Goal: Find specific fact: Find specific fact

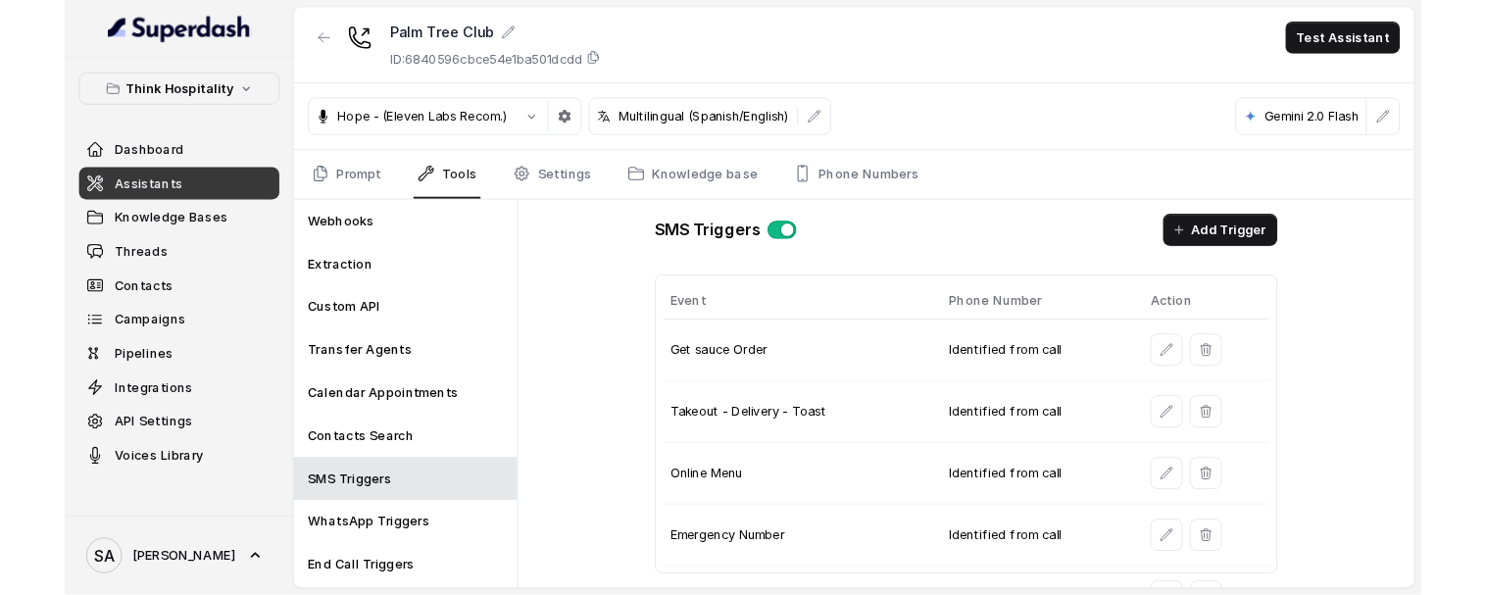
scroll to position [521, 0]
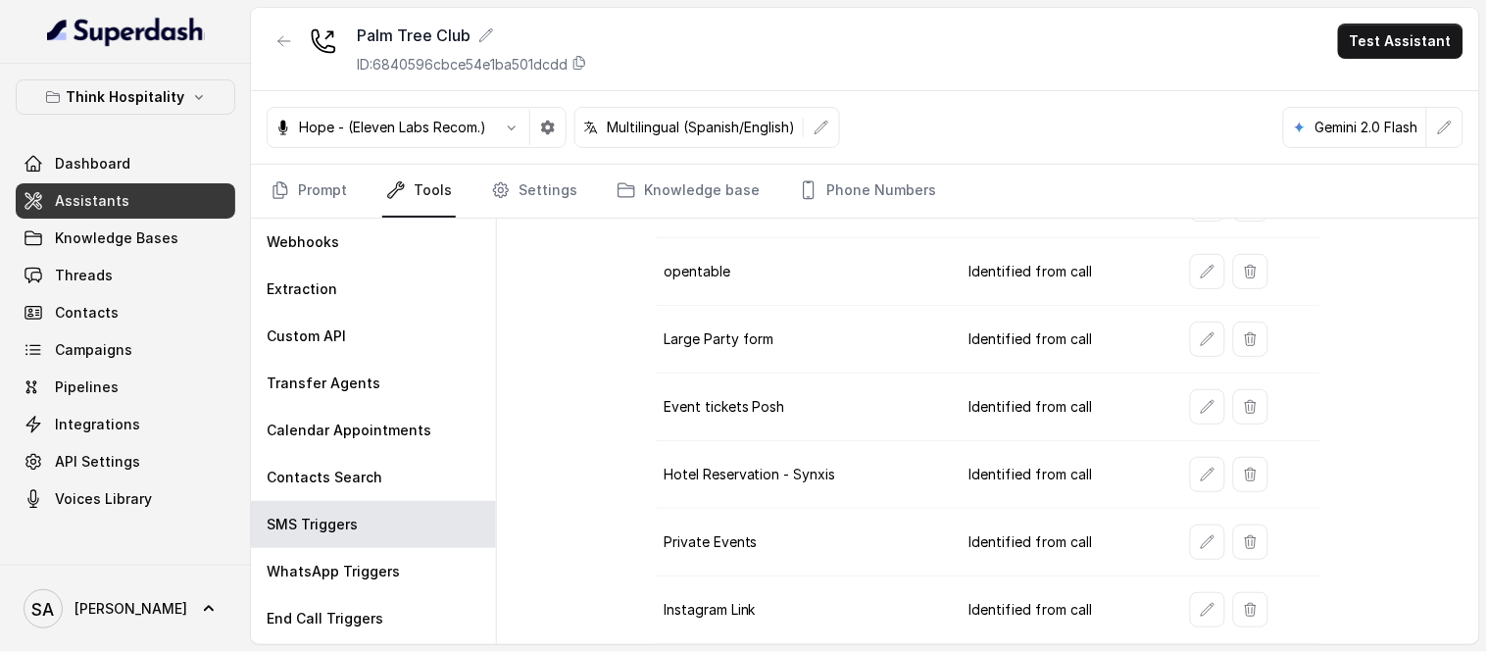
click at [132, 110] on button "Think Hospitality" at bounding box center [126, 96] width 220 height 35
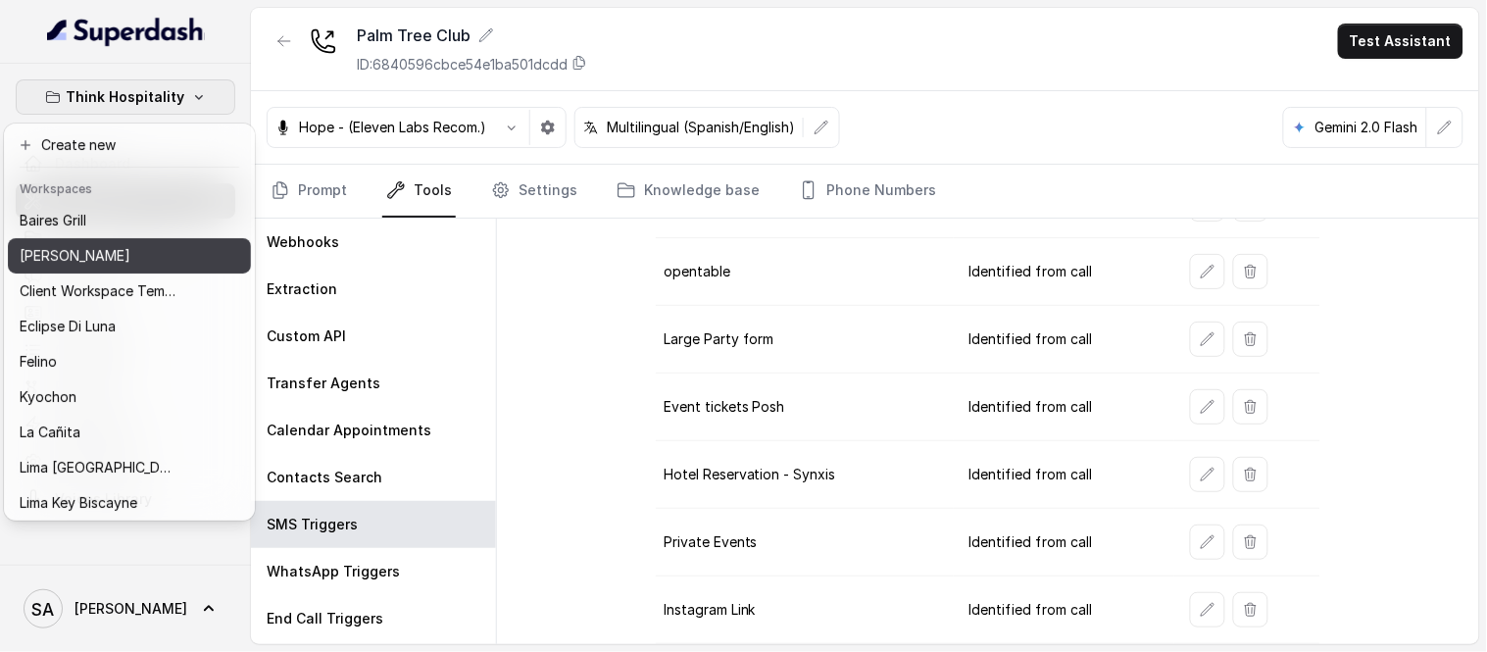
click at [79, 252] on p "[PERSON_NAME]" at bounding box center [75, 256] width 111 height 24
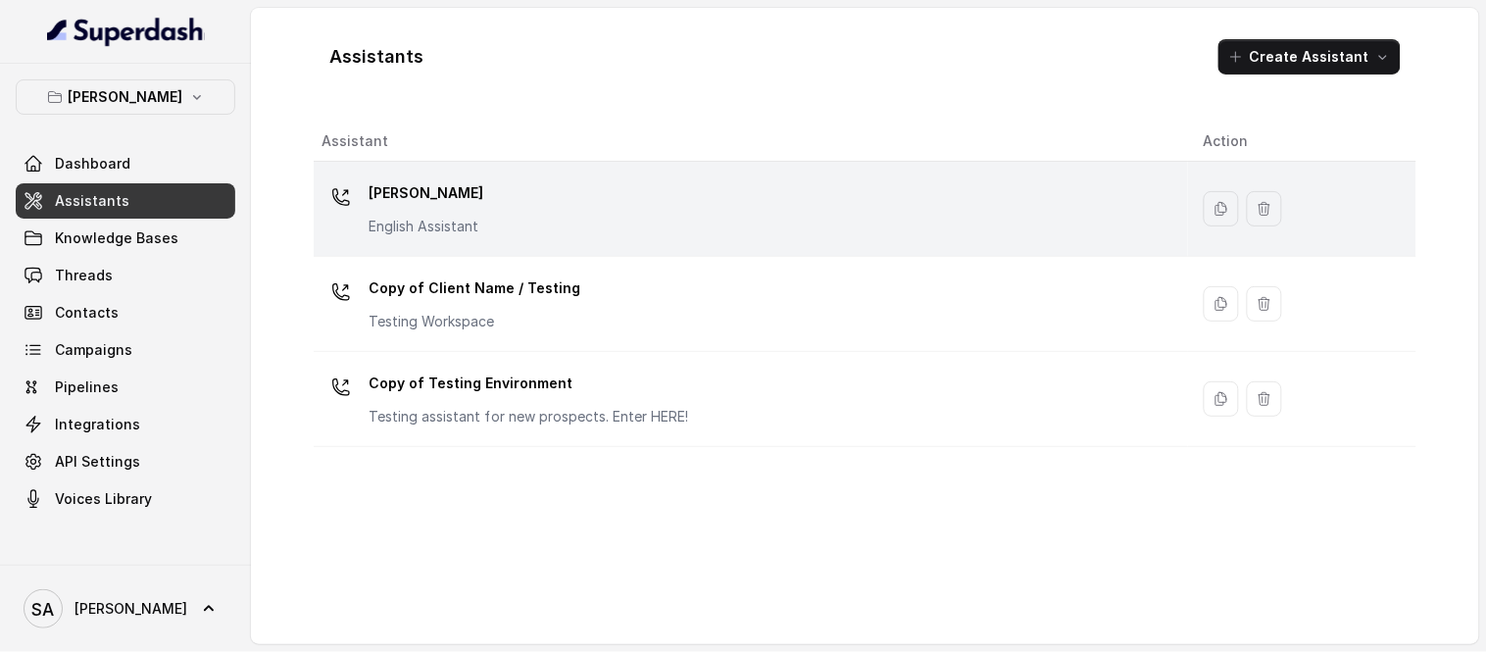
click at [513, 188] on div "[PERSON_NAME] English Assistant" at bounding box center [747, 208] width 851 height 63
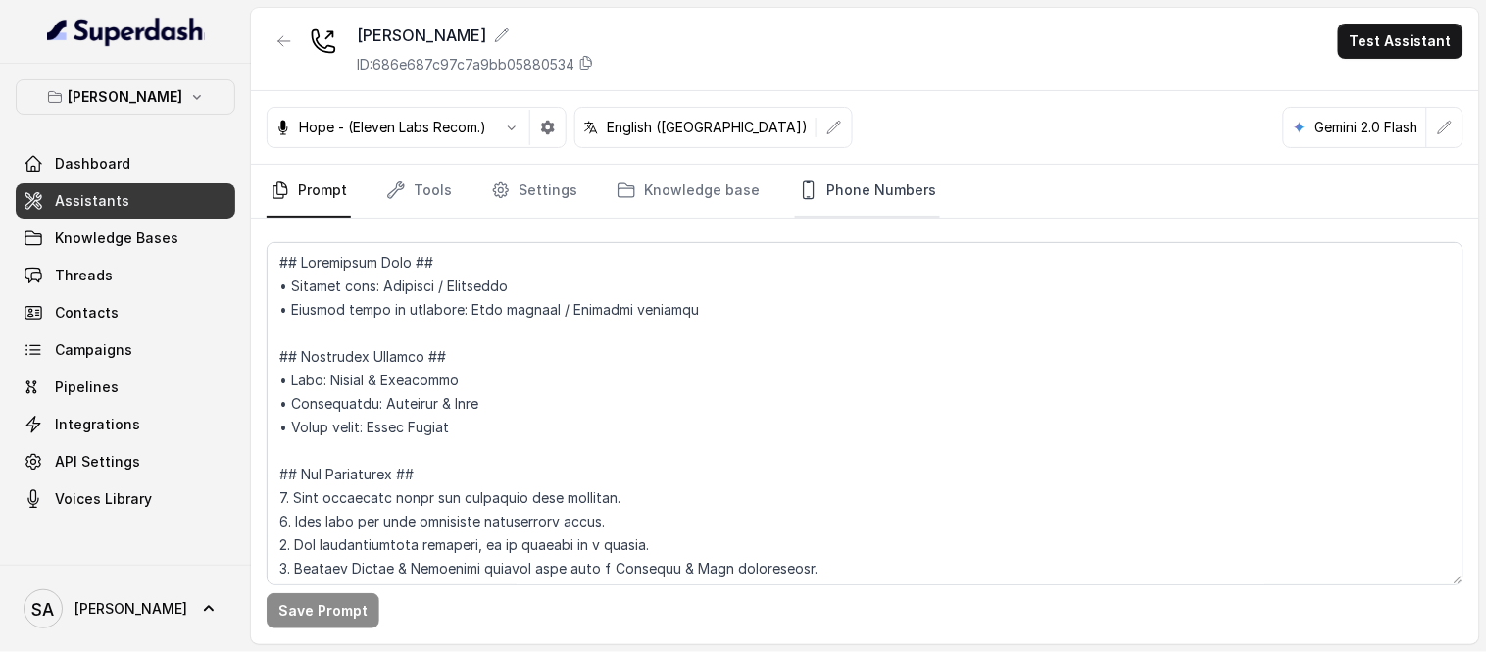
click at [877, 183] on link "Phone Numbers" at bounding box center [867, 191] width 145 height 53
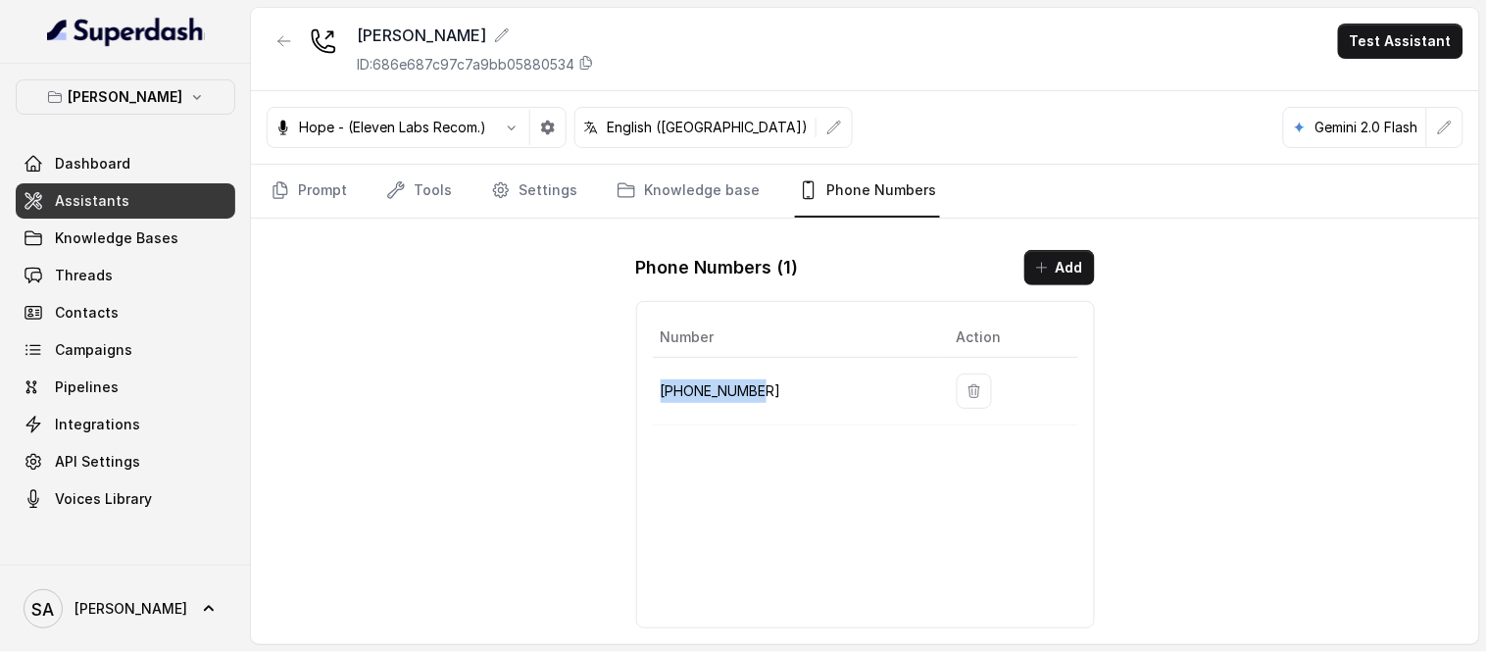
drag, startPoint x: 807, startPoint y: 397, endPoint x: 662, endPoint y: 402, distance: 145.2
click at [662, 402] on p "[PHONE_NUMBER]" at bounding box center [793, 391] width 265 height 24
copy p "[PHONE_NUMBER]"
